Goal: Information Seeking & Learning: Compare options

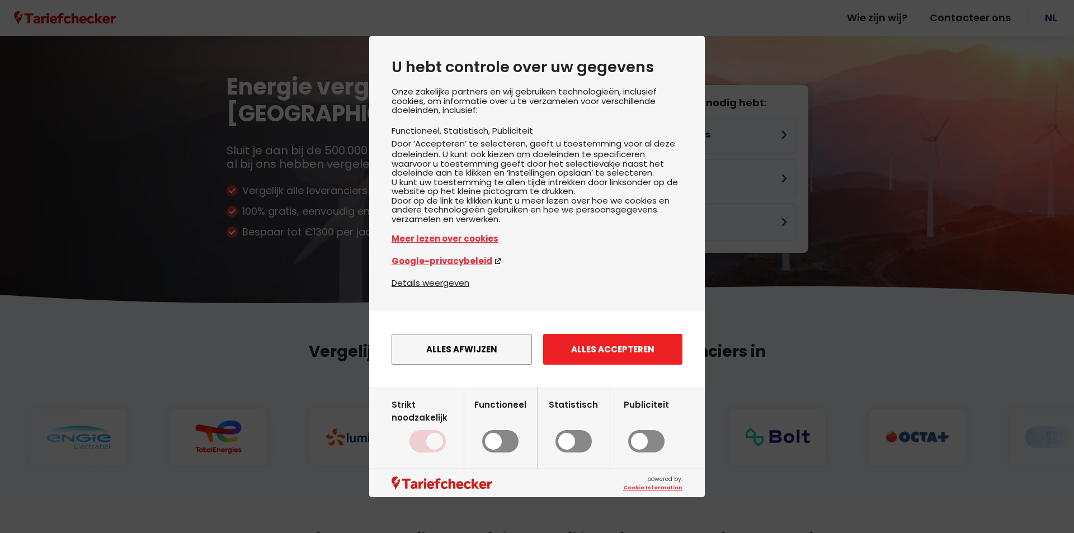
click at [590, 359] on button "Alles accepteren" at bounding box center [612, 349] width 139 height 31
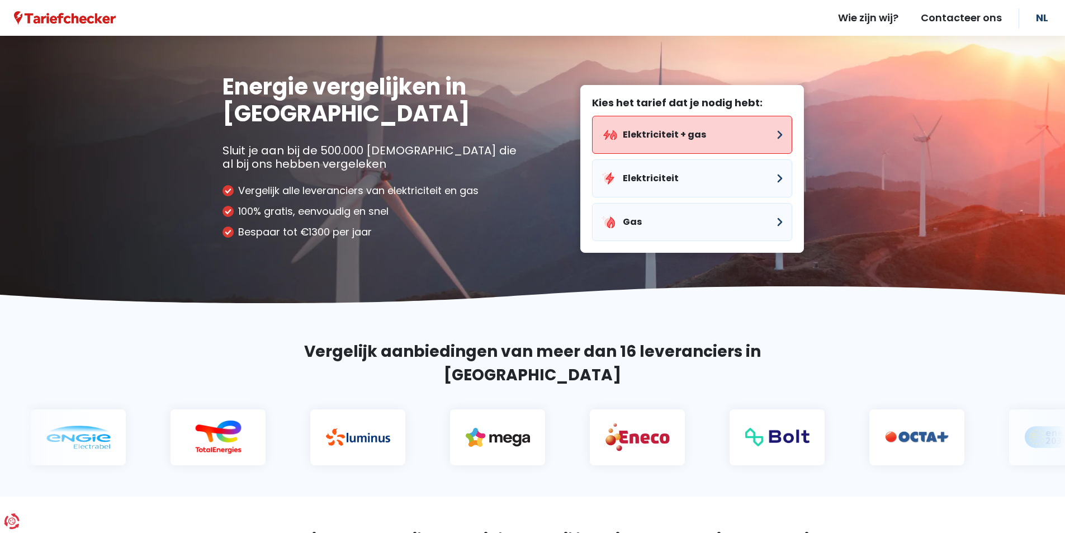
click at [666, 130] on button "Elektriciteit + gas" at bounding box center [692, 135] width 200 height 38
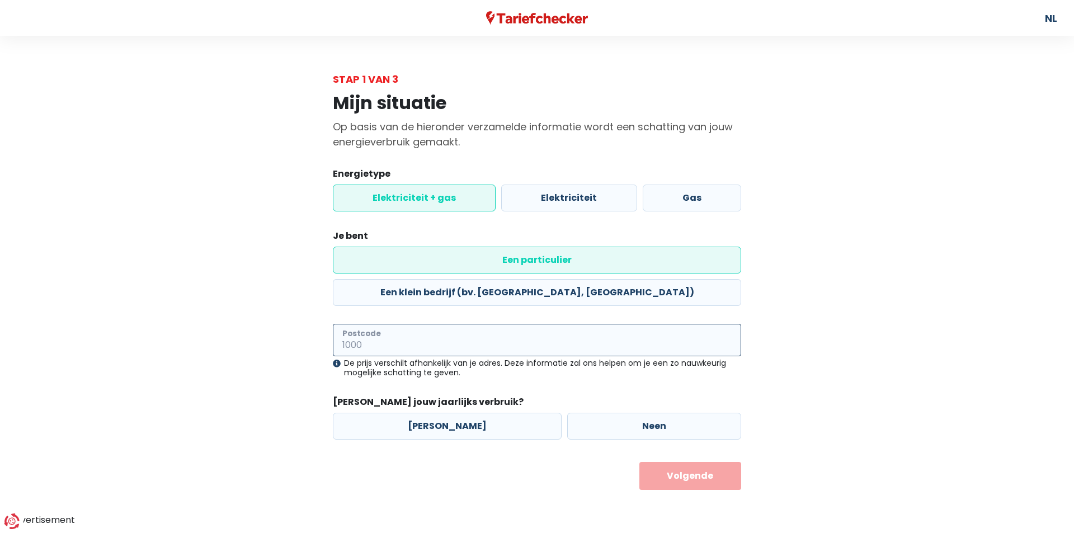
click at [420, 324] on input "Postcode" at bounding box center [537, 340] width 408 height 32
type input "3800"
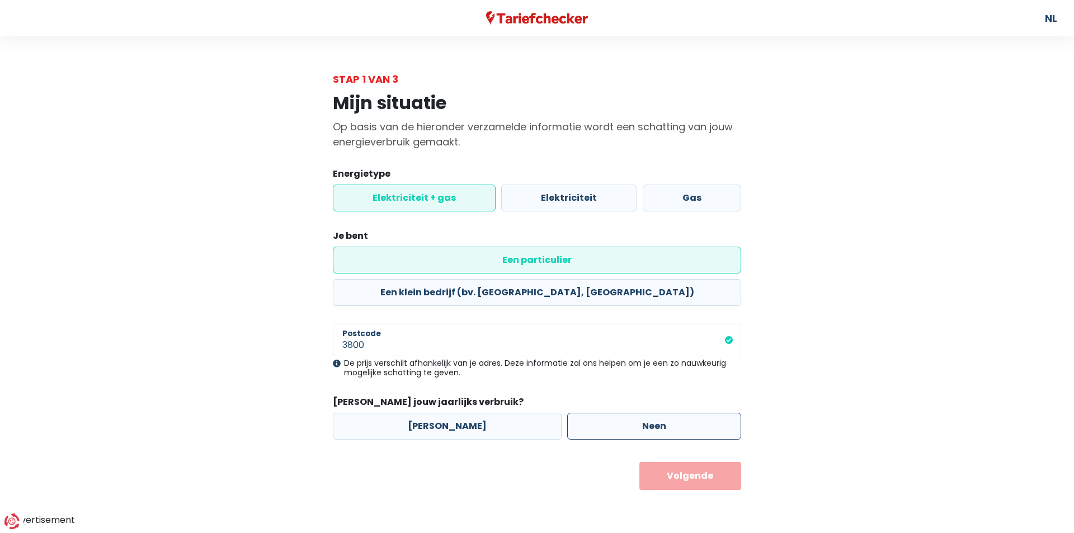
click at [608, 413] on label "Neen" at bounding box center [654, 426] width 174 height 27
click at [608, 413] on input "Neen" at bounding box center [654, 426] width 174 height 27
radio input "true"
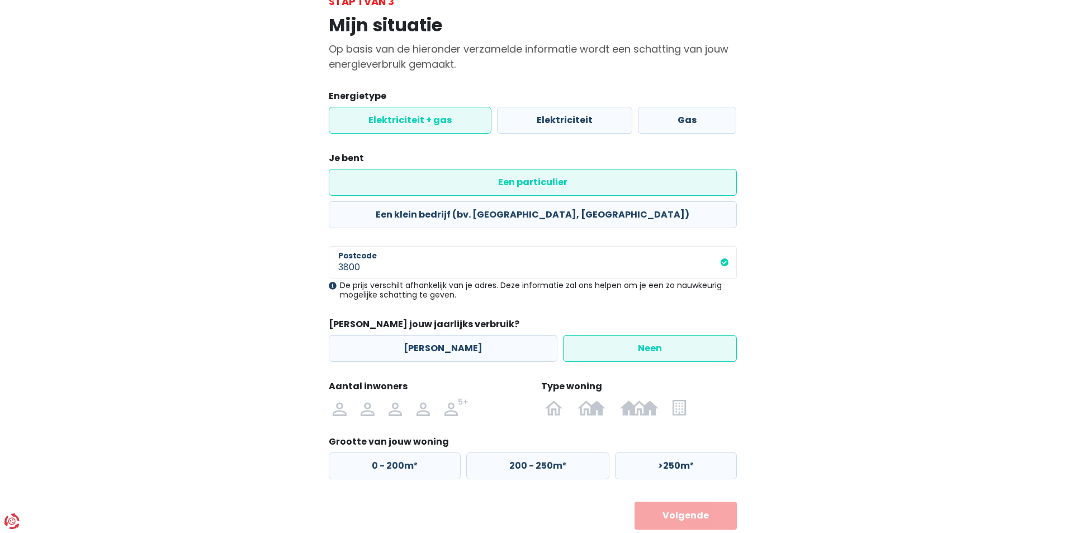
scroll to position [78, 0]
click at [398, 398] on img at bounding box center [395, 407] width 13 height 18
click at [398, 398] on input "radio" at bounding box center [395, 407] width 28 height 18
radio input "true"
click at [551, 398] on img at bounding box center [554, 407] width 18 height 18
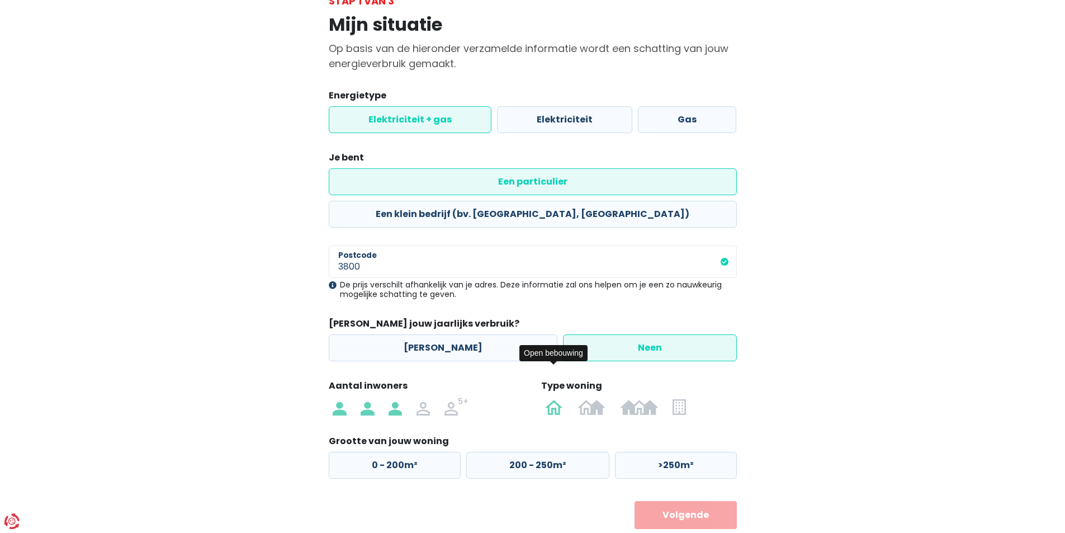
click at [551, 398] on input "radio" at bounding box center [554, 407] width 32 height 18
radio input "true"
click at [388, 452] on label "0 - 200m²" at bounding box center [395, 465] width 132 height 27
click at [388, 452] on input "0 - 200m²" at bounding box center [395, 465] width 132 height 27
radio input "true"
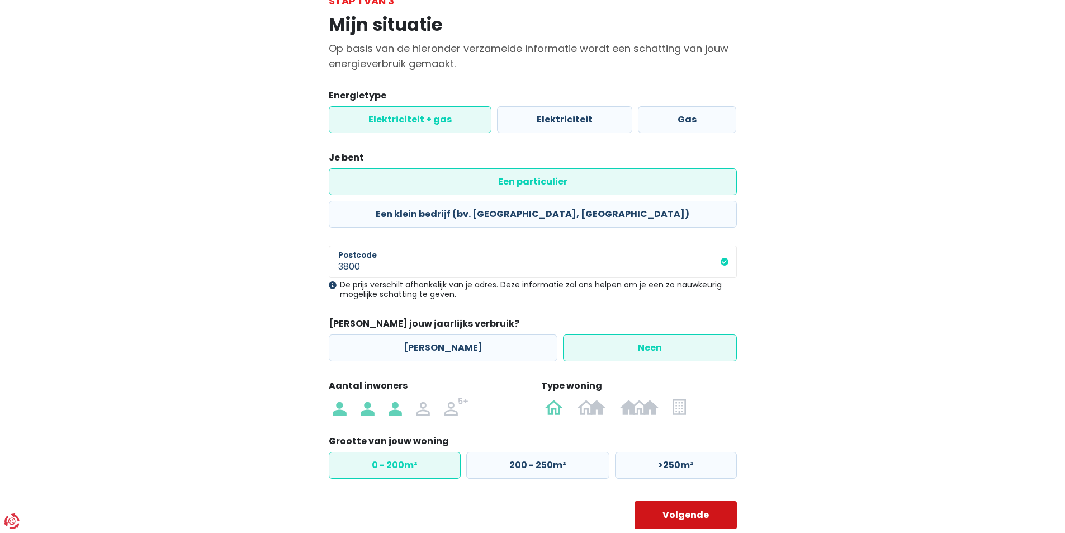
click at [684, 501] on button "Volgende" at bounding box center [686, 515] width 102 height 28
select select
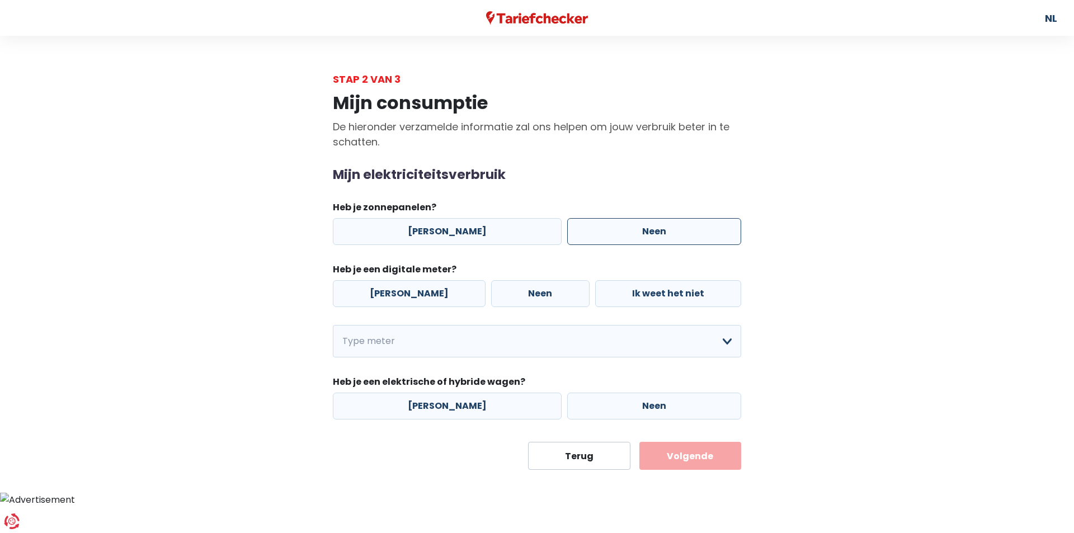
click at [645, 231] on label "Neen" at bounding box center [654, 231] width 174 height 27
click at [645, 231] on input "Neen" at bounding box center [654, 231] width 174 height 27
radio input "true"
click at [389, 289] on label "[PERSON_NAME]" at bounding box center [409, 293] width 153 height 27
click at [389, 289] on input "[PERSON_NAME]" at bounding box center [409, 293] width 153 height 27
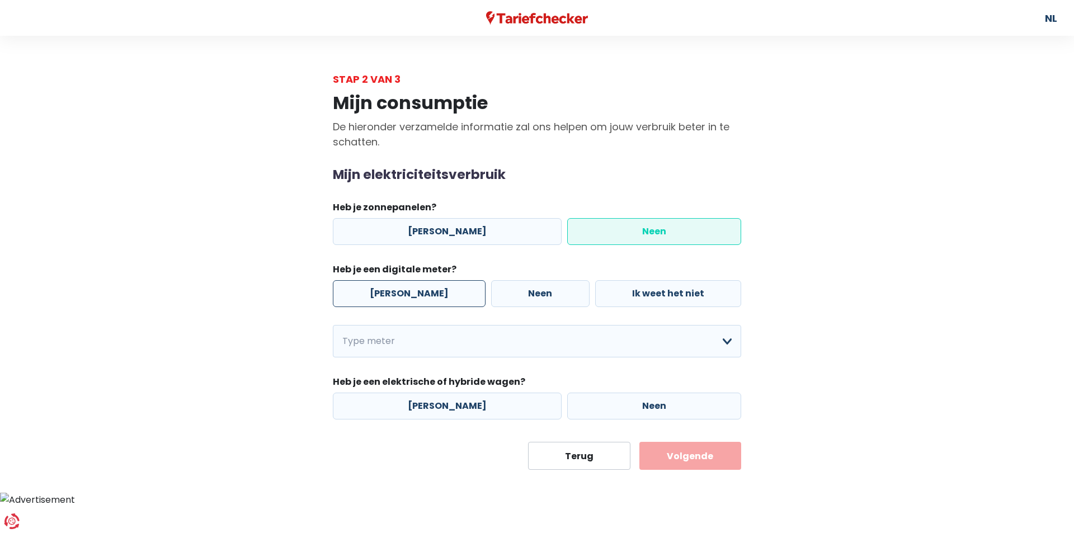
radio input "true"
click at [725, 339] on select "Enkelvoudig Tweevoudig Enkelvoudig + uitsluitend nachttarief Tweevoudig + uitsl…" at bounding box center [537, 341] width 408 height 32
click at [333, 325] on select "Enkelvoudig Tweevoudig Enkelvoudig + uitsluitend nachttarief Tweevoudig + uitsl…" at bounding box center [537, 341] width 408 height 32
select select "day_single_rate"
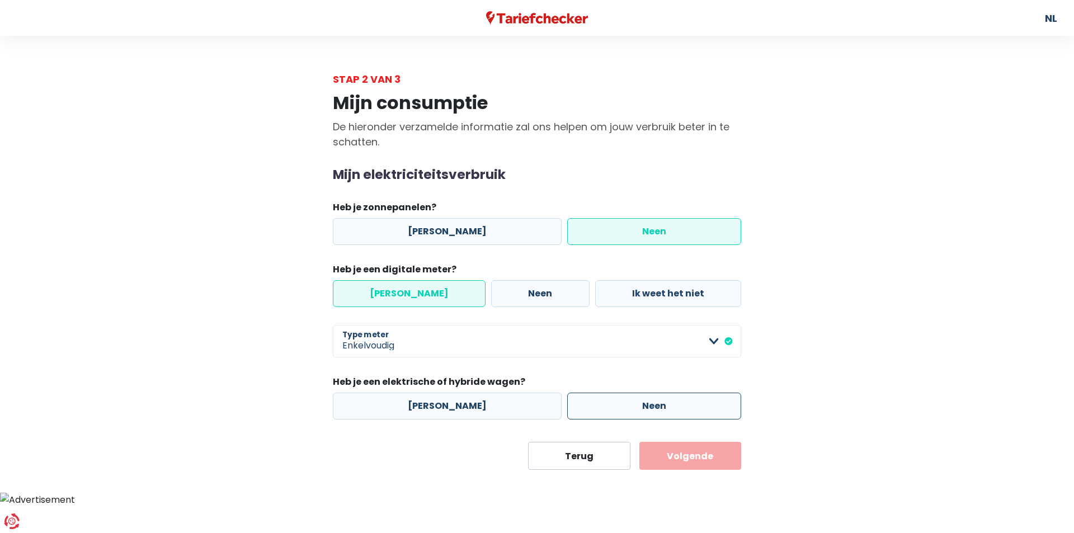
click at [636, 401] on label "Neen" at bounding box center [654, 406] width 174 height 27
click at [636, 401] on input "Neen" at bounding box center [654, 406] width 174 height 27
radio input "true"
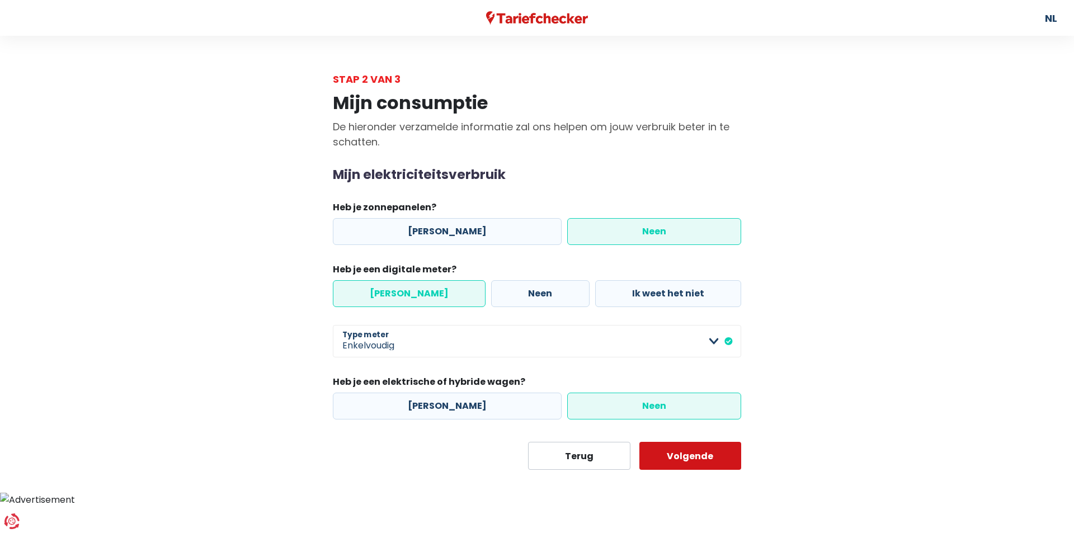
click at [701, 456] on button "Volgende" at bounding box center [690, 456] width 102 height 28
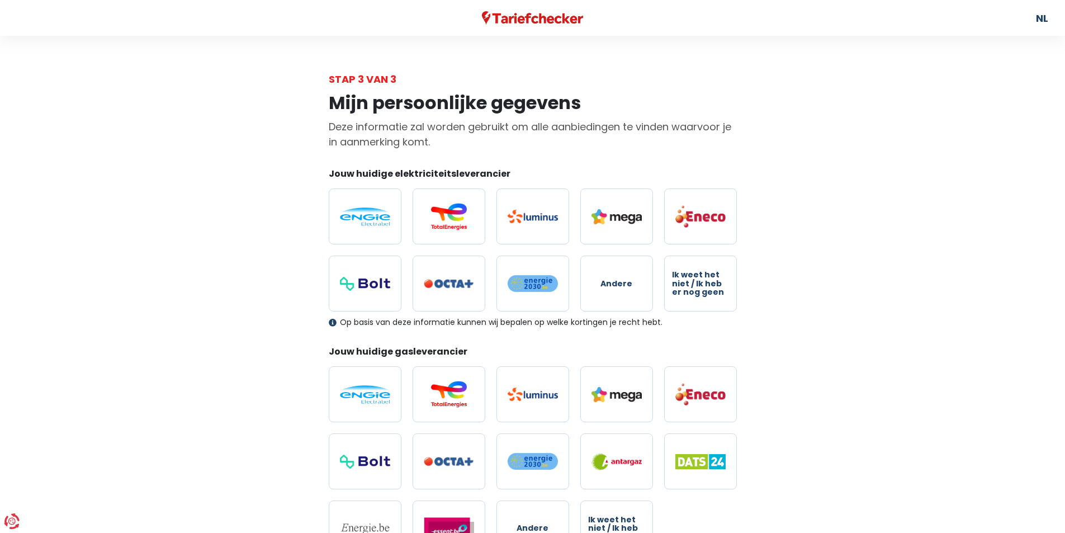
scroll to position [56, 0]
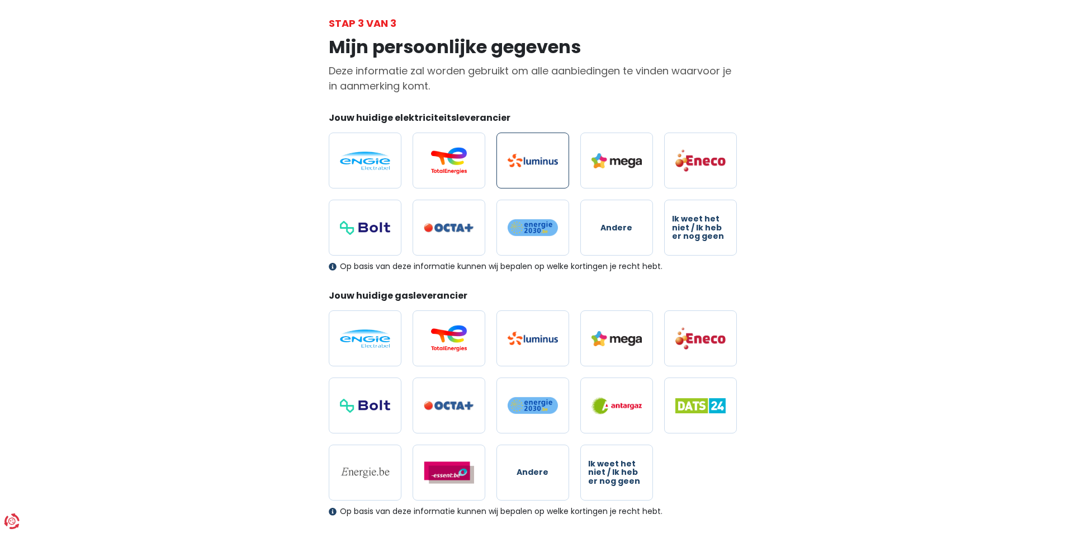
click at [516, 156] on img at bounding box center [533, 160] width 50 height 13
click at [516, 156] on input "radio" at bounding box center [533, 161] width 73 height 56
radio input "true"
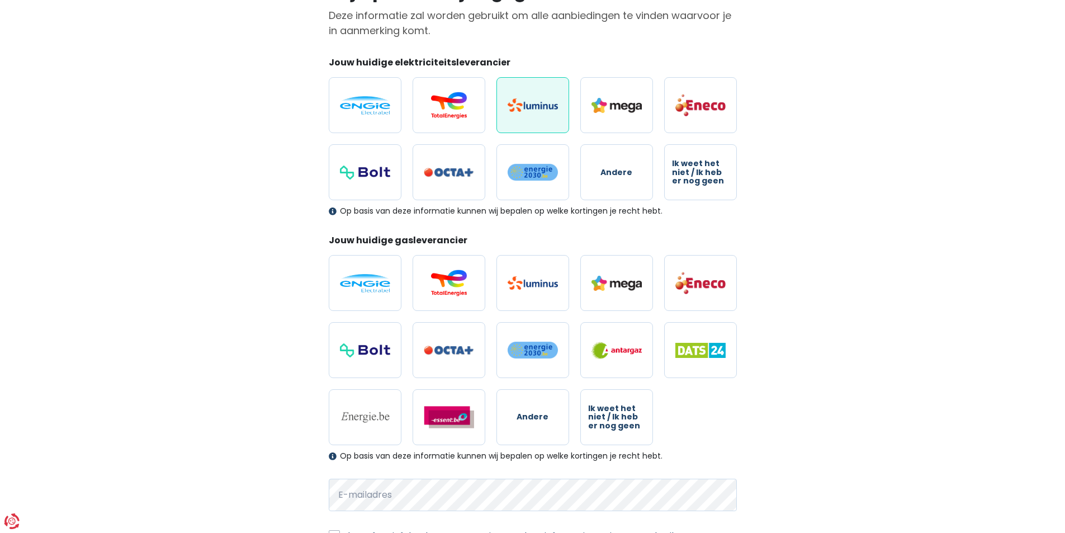
scroll to position [112, 0]
click at [514, 274] on label at bounding box center [533, 282] width 73 height 56
click at [514, 274] on input "radio" at bounding box center [533, 282] width 73 height 56
radio input "true"
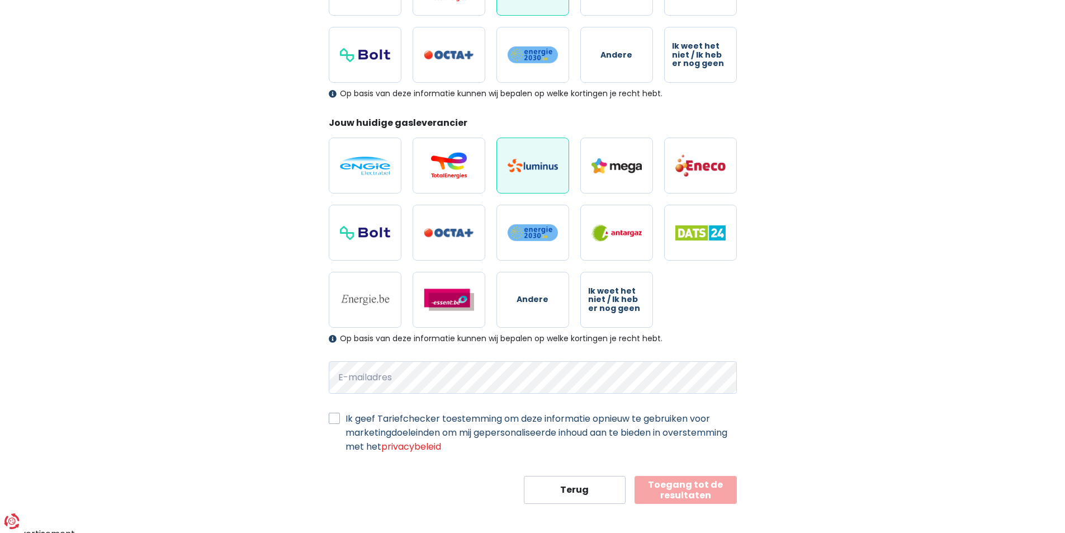
scroll to position [236, 0]
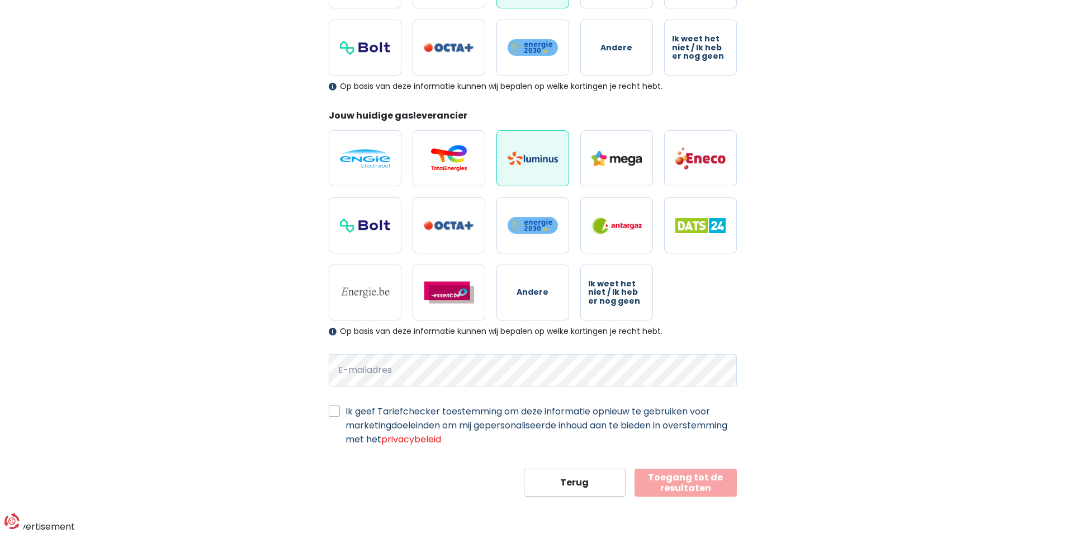
click at [346, 411] on label "Ik geef Tariefchecker toestemming om deze informatie opnieuw te gebruiken voor …" at bounding box center [541, 425] width 391 height 42
click at [334, 411] on input "Ik geef Tariefchecker toestemming om deze informatie opnieuw te gebruiken voor …" at bounding box center [334, 409] width 11 height 11
checkbox input "true"
click at [682, 479] on button "Toegang tot de resultaten" at bounding box center [686, 483] width 102 height 28
click at [678, 480] on button "Toegang tot de resultaten" at bounding box center [686, 483] width 102 height 28
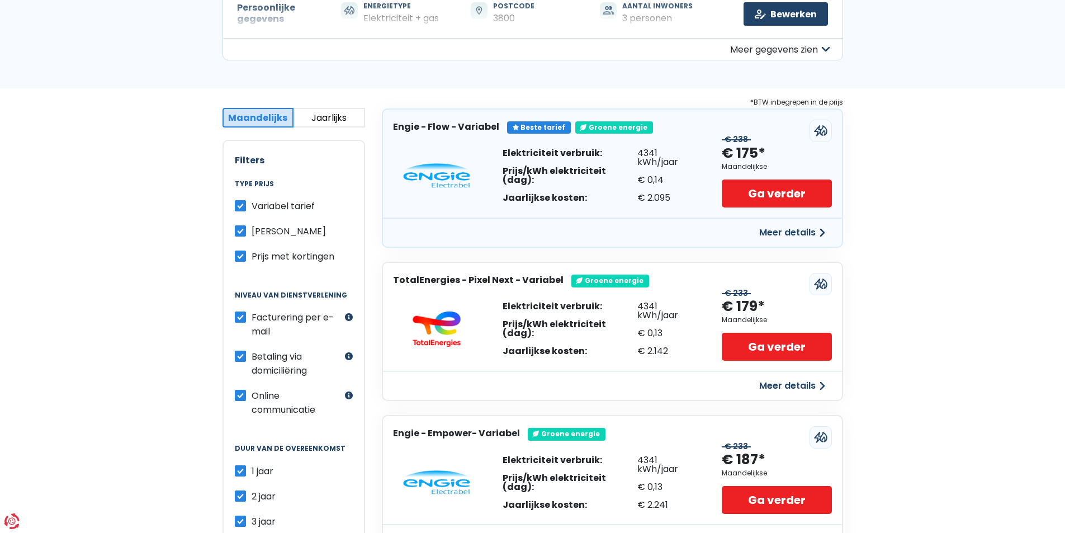
scroll to position [56, 0]
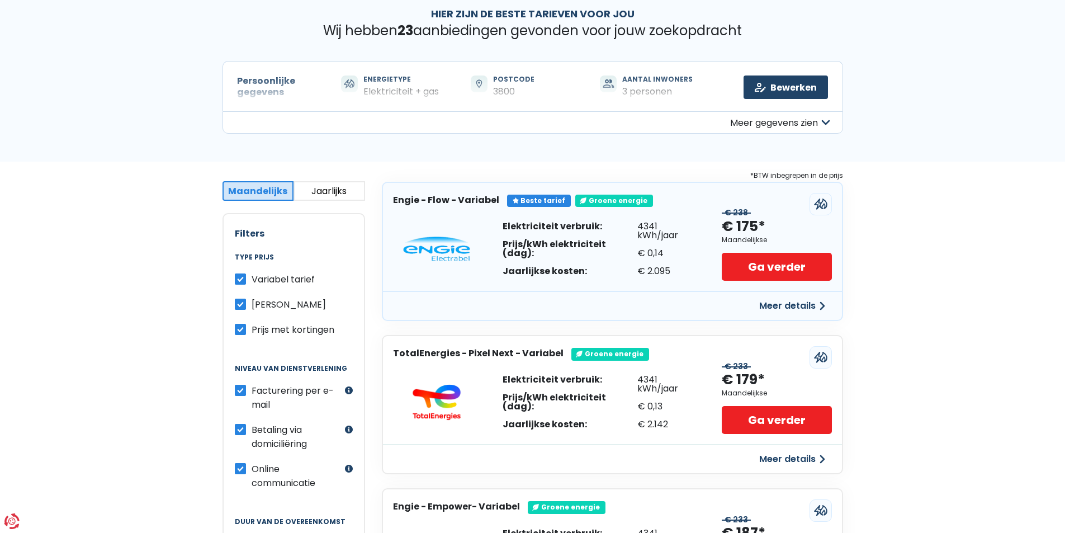
click at [252, 280] on label "Variabel tarief" at bounding box center [283, 279] width 63 height 14
click at [241, 280] on input "Variabel tarief" at bounding box center [240, 277] width 11 height 11
checkbox input "false"
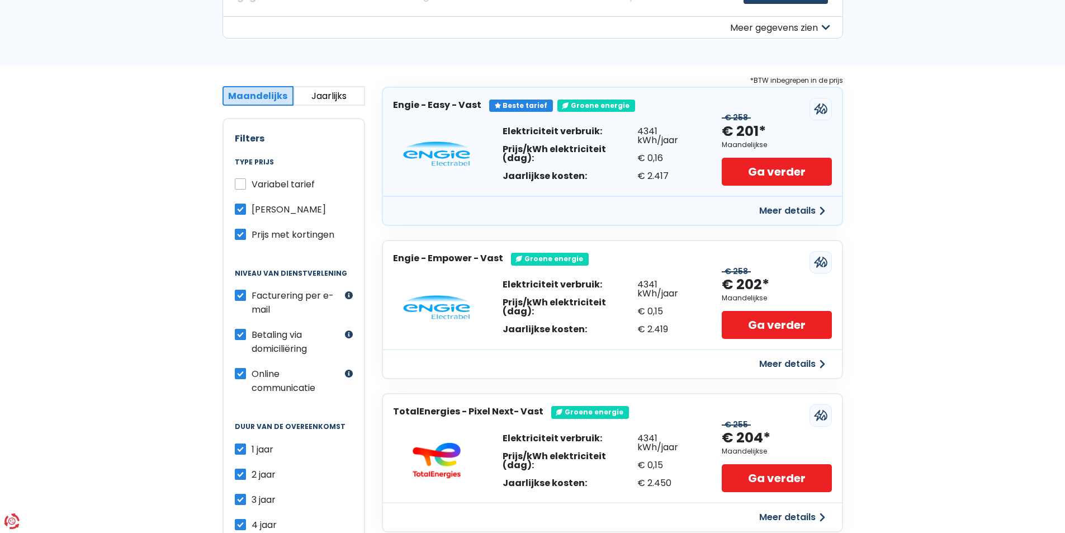
scroll to position [112, 0]
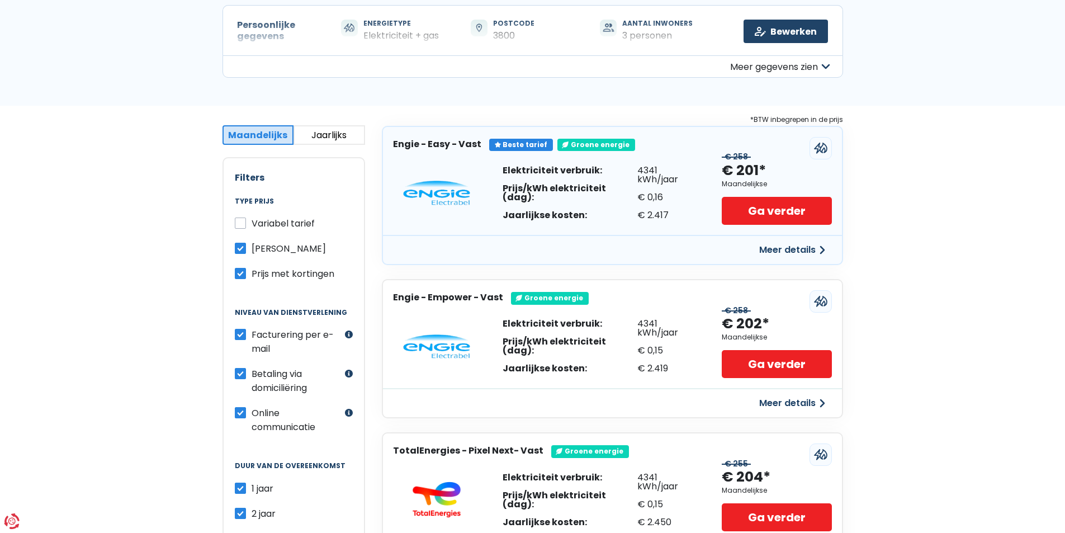
click at [252, 247] on label "[PERSON_NAME]" at bounding box center [289, 249] width 74 height 14
click at [239, 247] on input "[PERSON_NAME]" at bounding box center [240, 247] width 11 height 11
checkbox input "false"
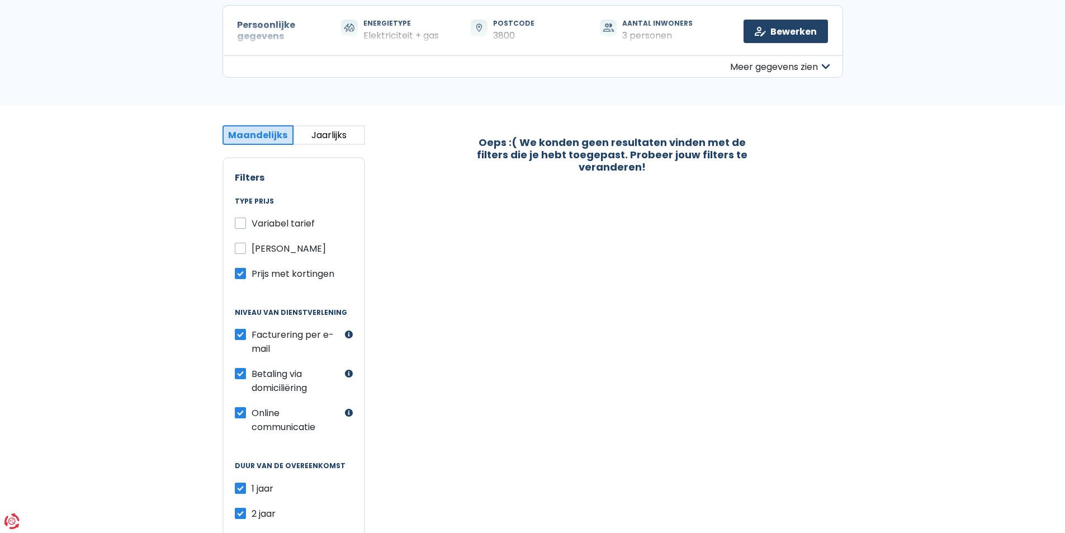
click at [252, 221] on label "Variabel tarief" at bounding box center [283, 223] width 63 height 14
click at [243, 221] on input "Variabel tarief" at bounding box center [240, 221] width 11 height 11
checkbox input "true"
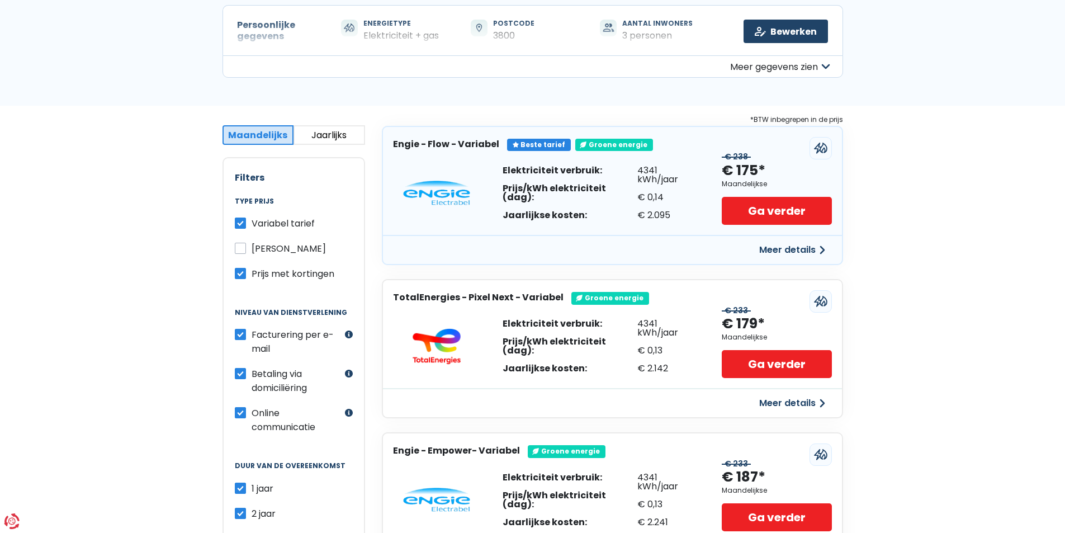
click at [787, 253] on button "Meer details" at bounding box center [792, 250] width 79 height 20
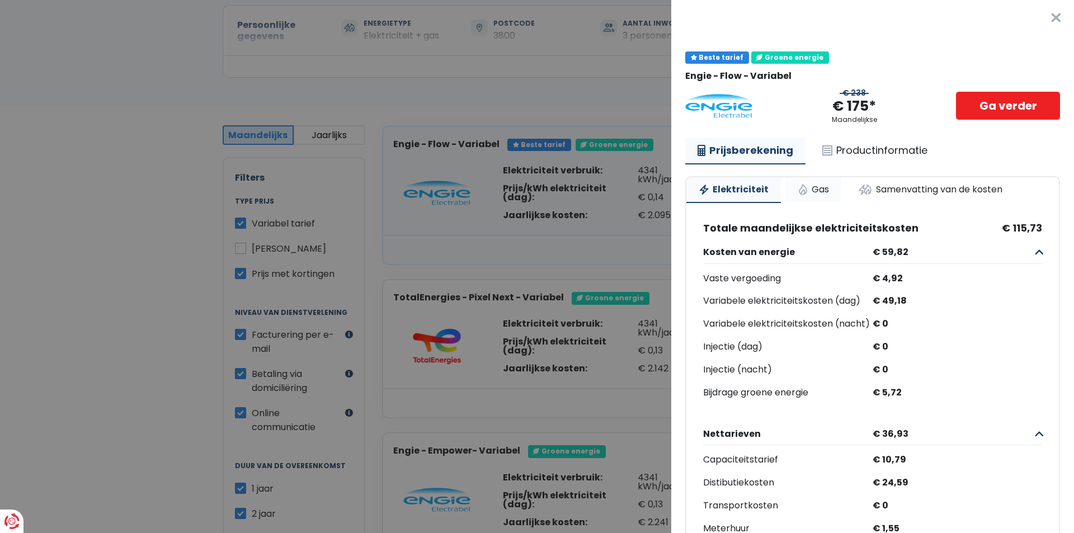
click at [815, 187] on link "Gas" at bounding box center [813, 189] width 56 height 25
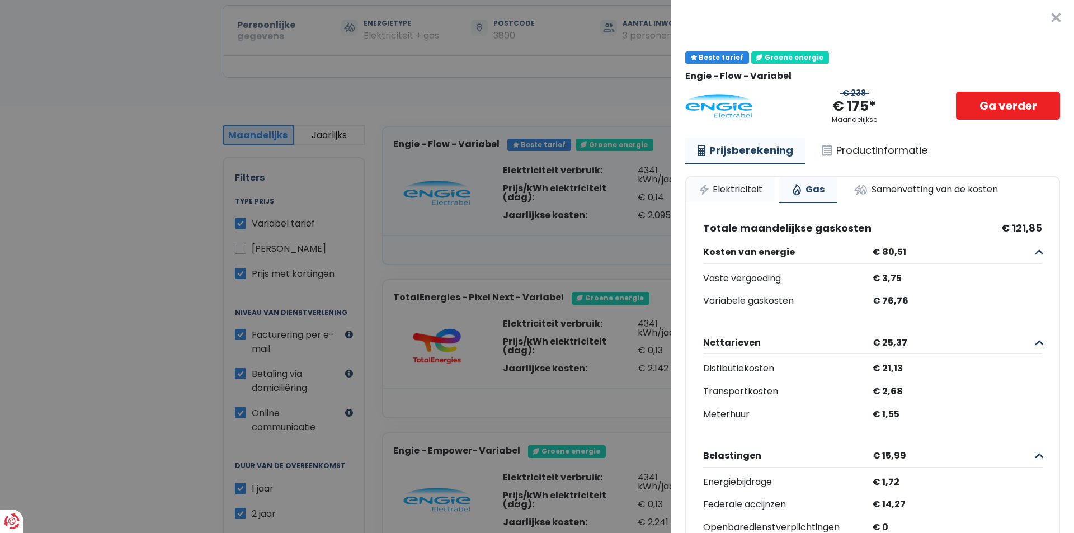
click at [712, 189] on link "Elektriciteit" at bounding box center [730, 189] width 88 height 25
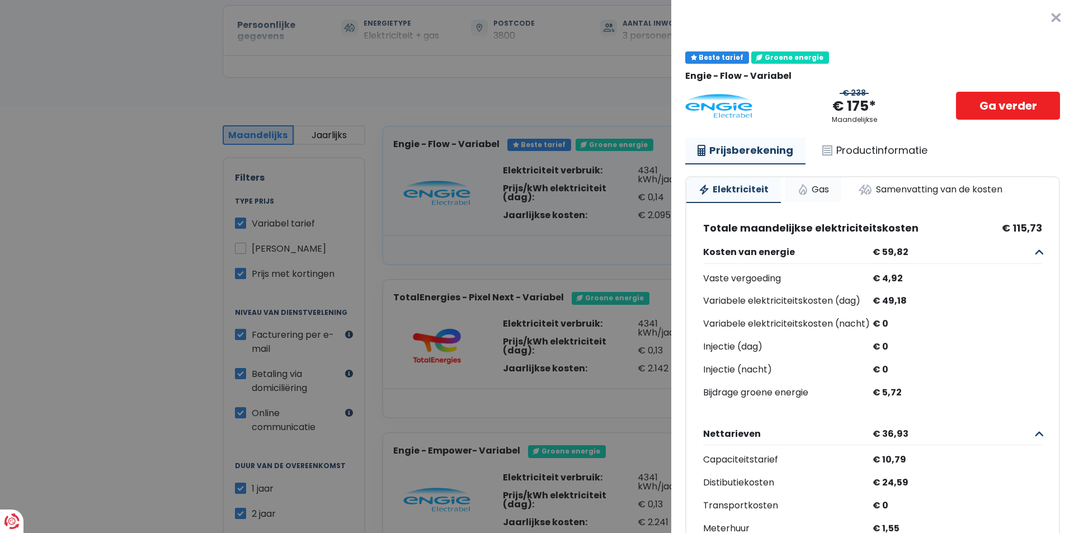
click at [815, 188] on link "Gas" at bounding box center [813, 189] width 56 height 25
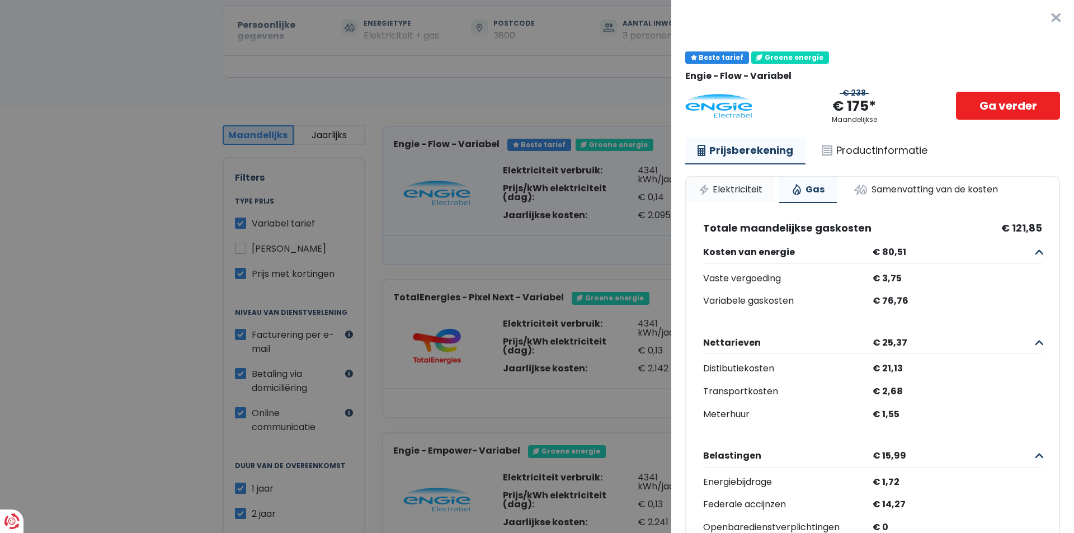
click at [744, 188] on link "Elektriciteit" at bounding box center [730, 189] width 88 height 25
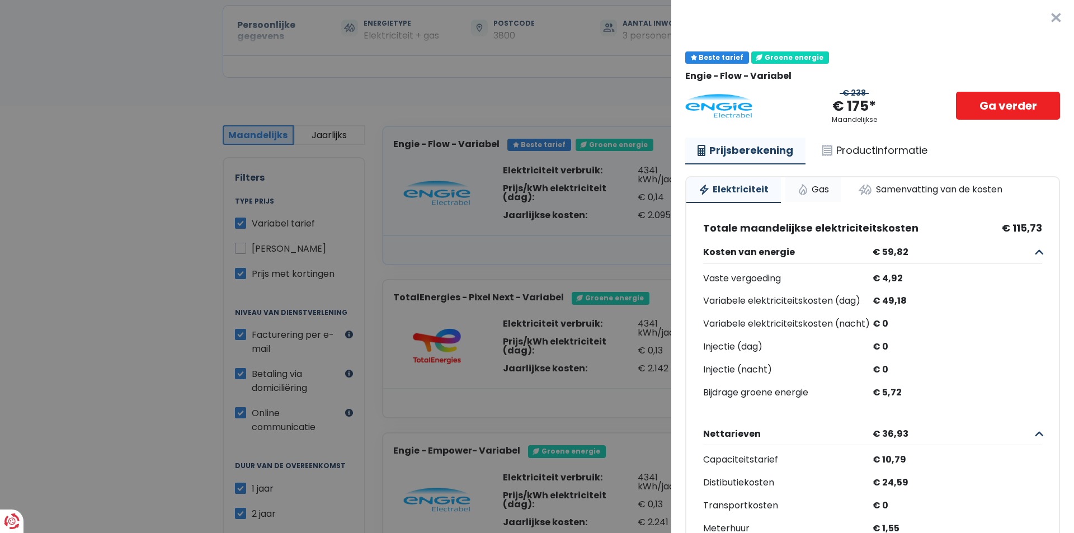
click at [806, 188] on link "Gas" at bounding box center [813, 189] width 56 height 25
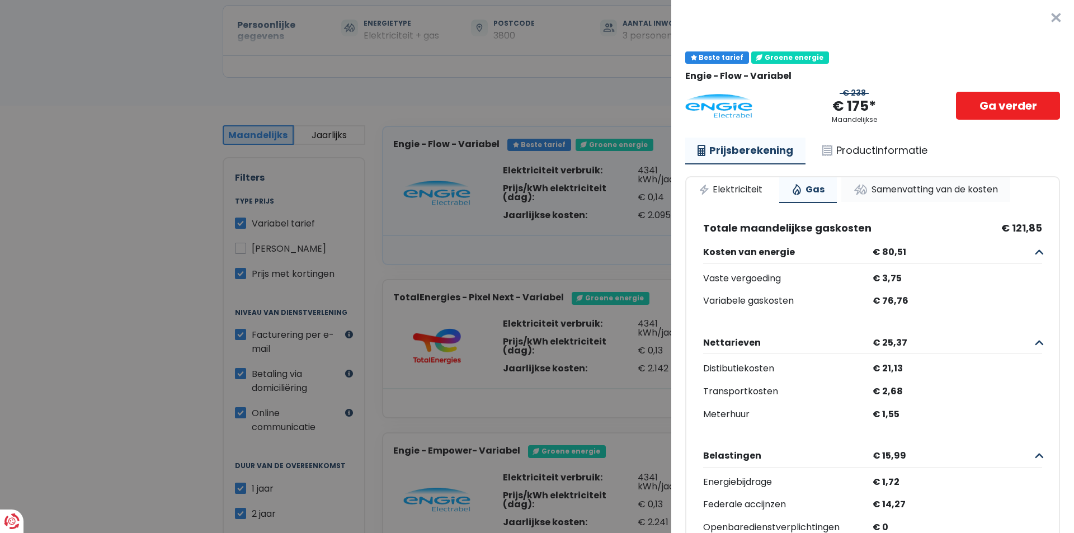
click at [896, 185] on link "Samenvatting van de kosten" at bounding box center [925, 189] width 169 height 25
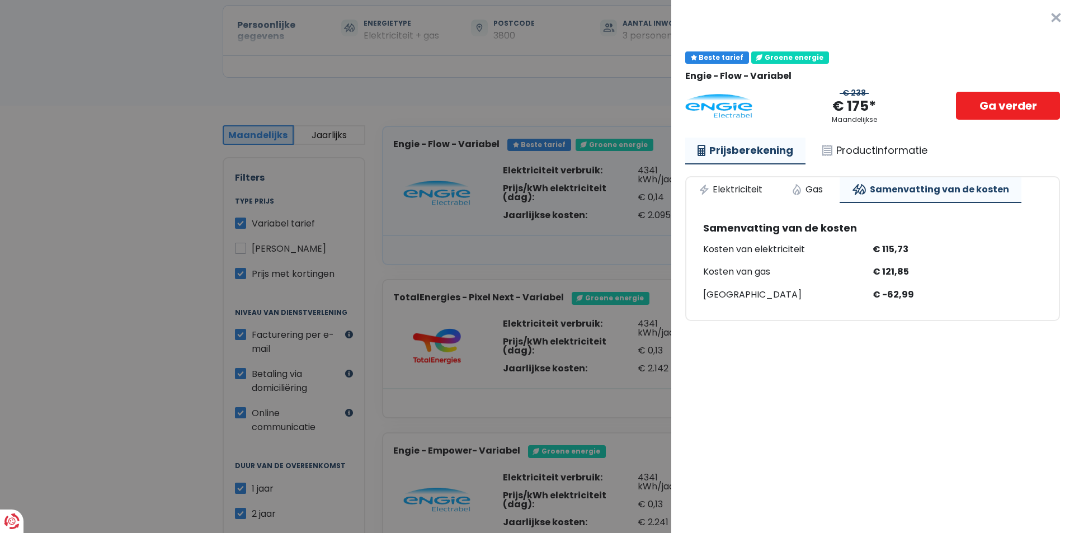
click at [1038, 17] on button "×" at bounding box center [1056, 18] width 36 height 36
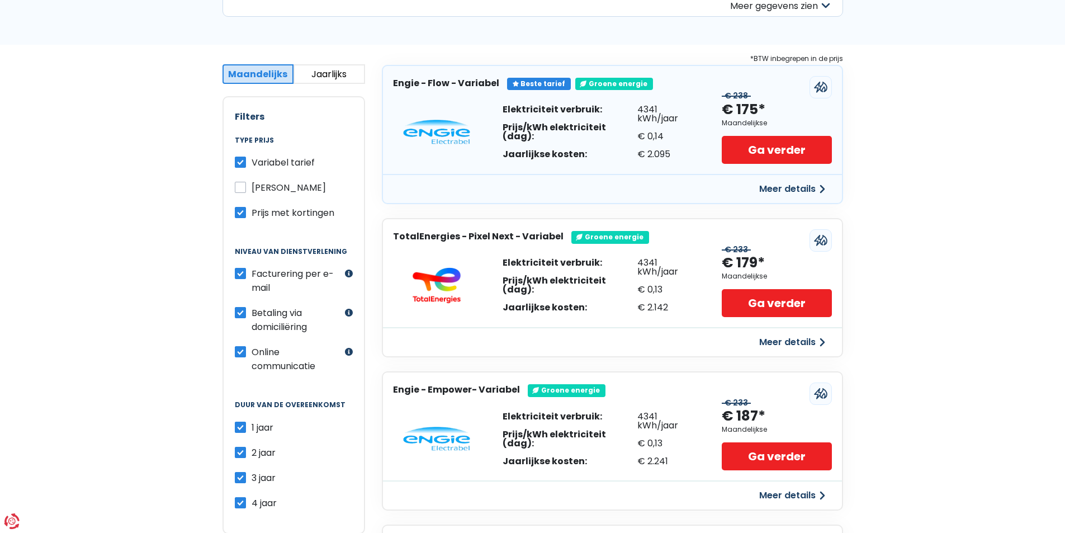
scroll to position [168, 0]
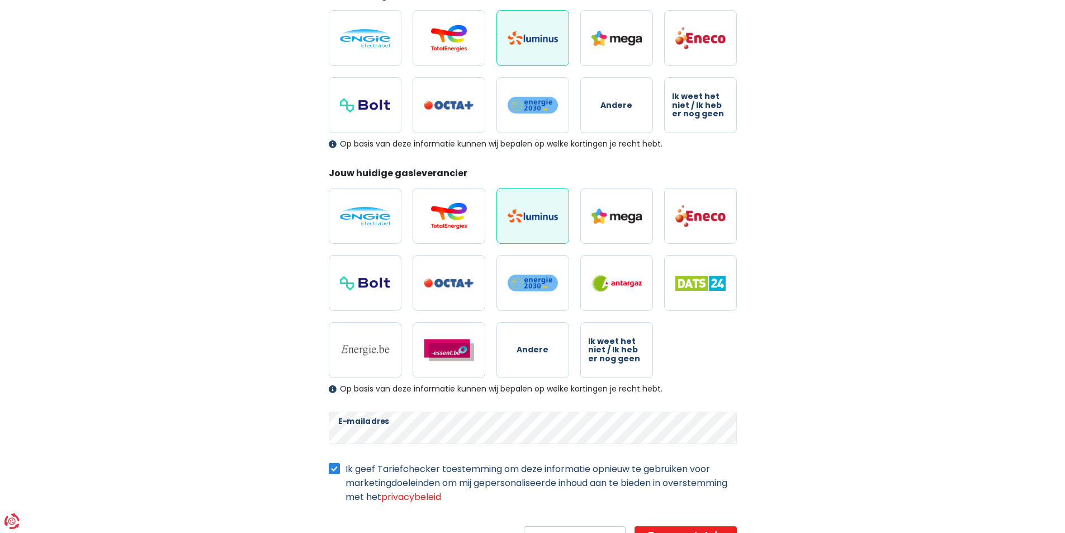
scroll to position [124, 0]
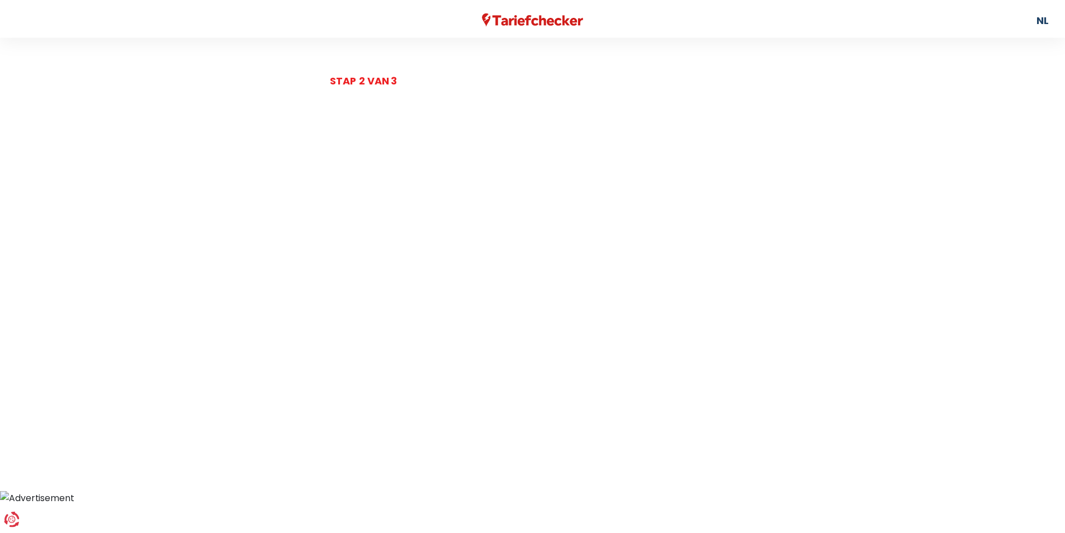
scroll to position [78, 0]
